Goal: Task Accomplishment & Management: Complete application form

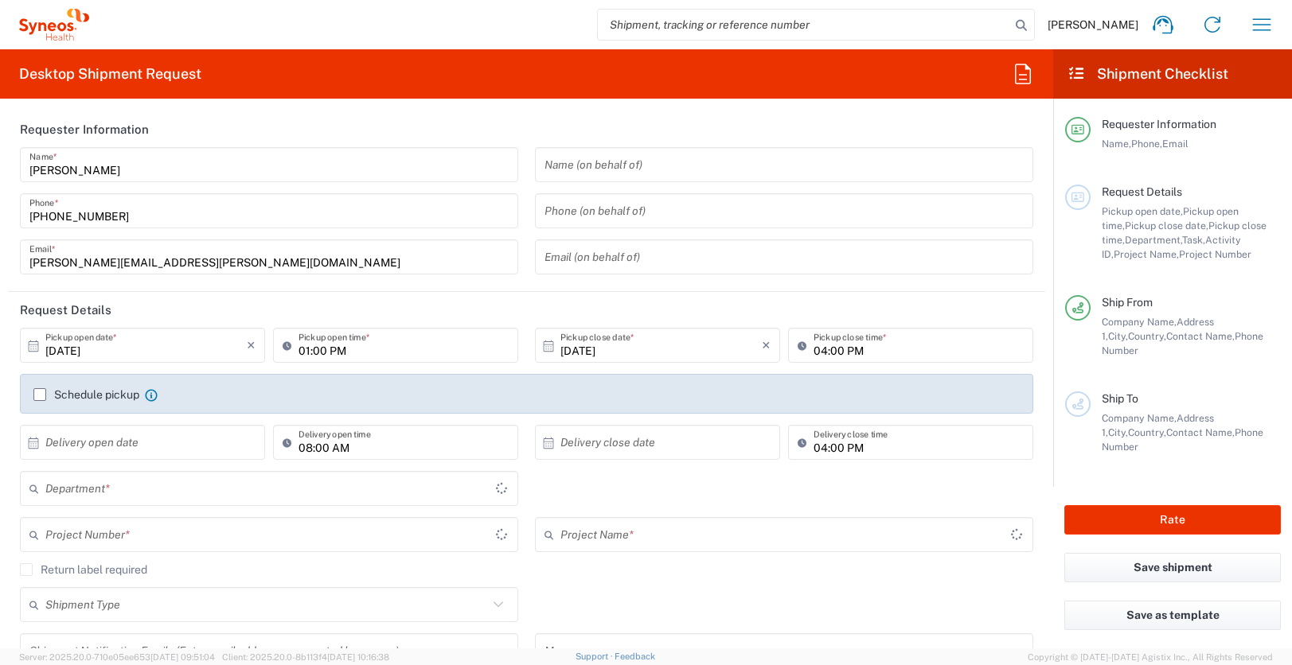
type input "[GEOGRAPHIC_DATA]"
type input "8350"
type input "[GEOGRAPHIC_DATA]"
type input "Syneos Health Clinical [GEOGRAPHIC_DATA]"
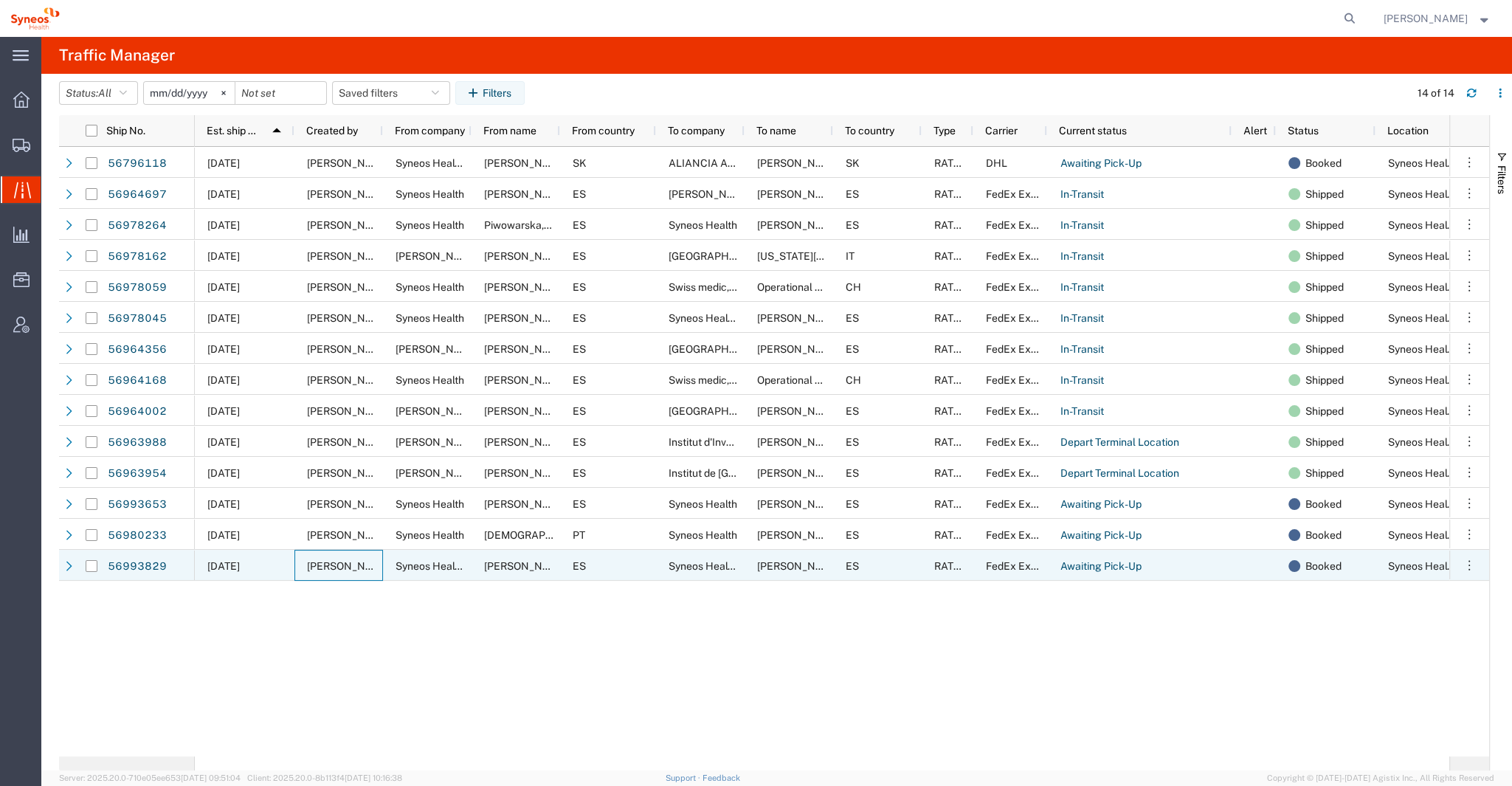
click at [314, 562] on span "[PERSON_NAME]" at bounding box center [349, 565] width 84 height 12
click at [146, 558] on link "56993829" at bounding box center [136, 566] width 60 height 23
